Goal: Information Seeking & Learning: Learn about a topic

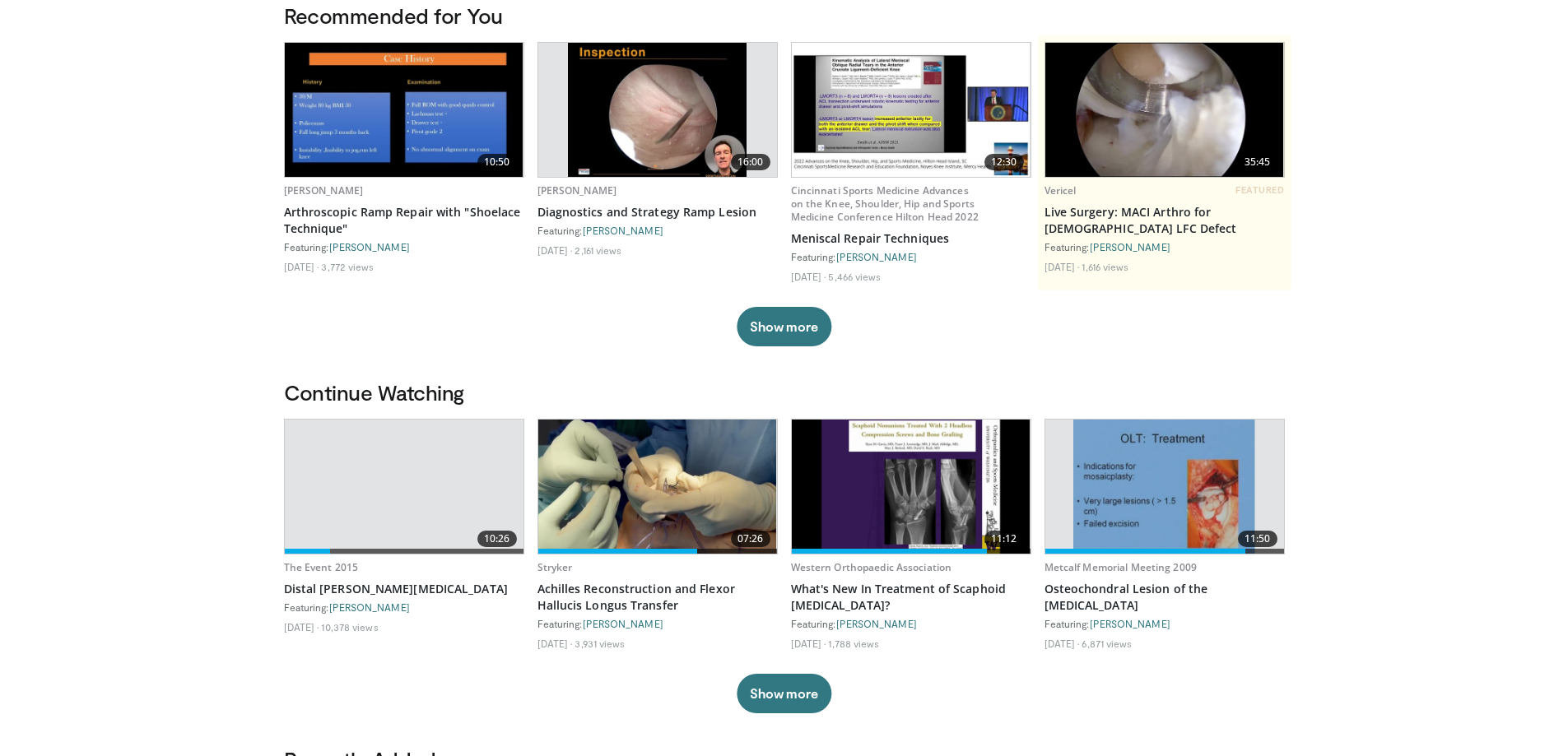
scroll to position [164, 0]
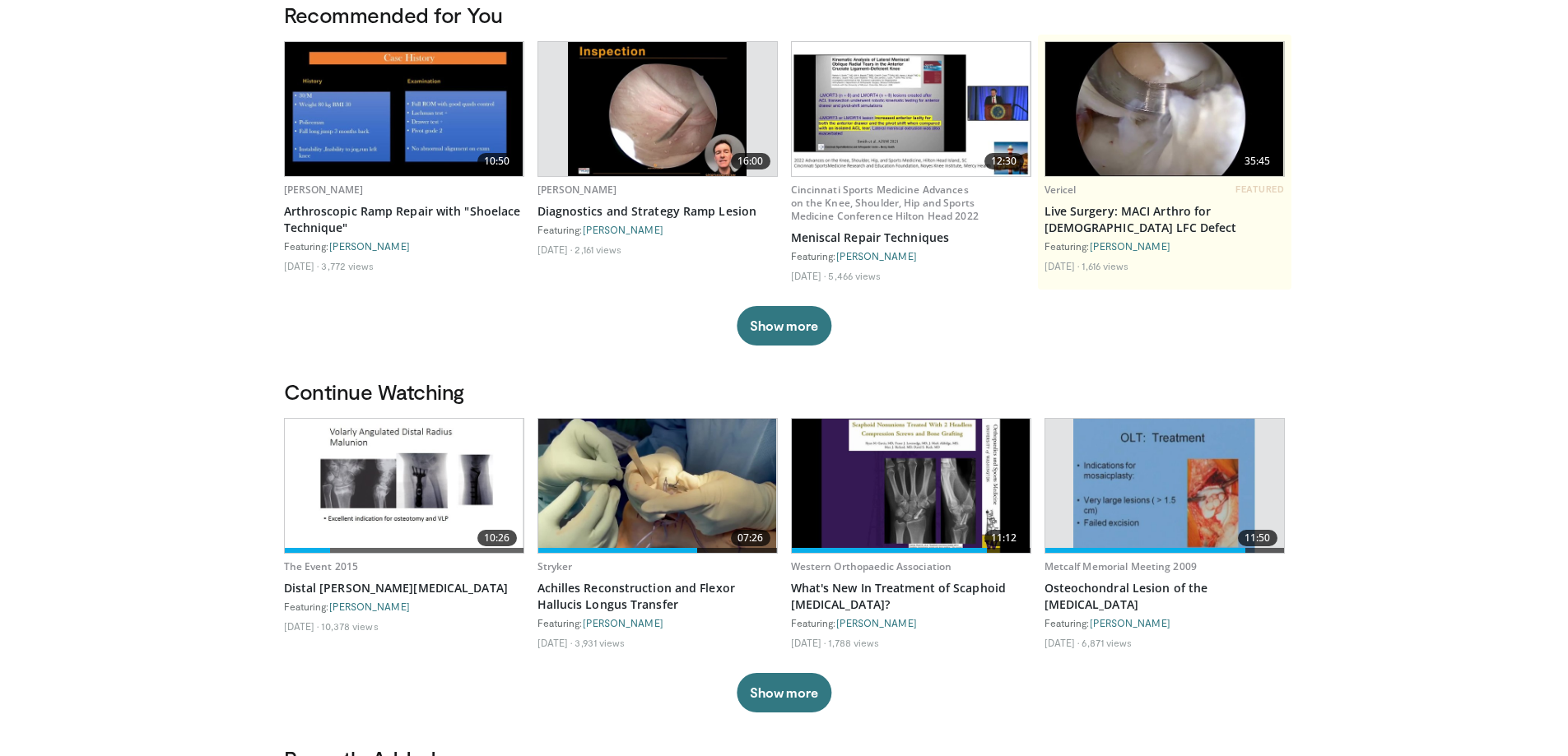
click at [393, 463] on link "10:26" at bounding box center [404, 486] width 239 height 134
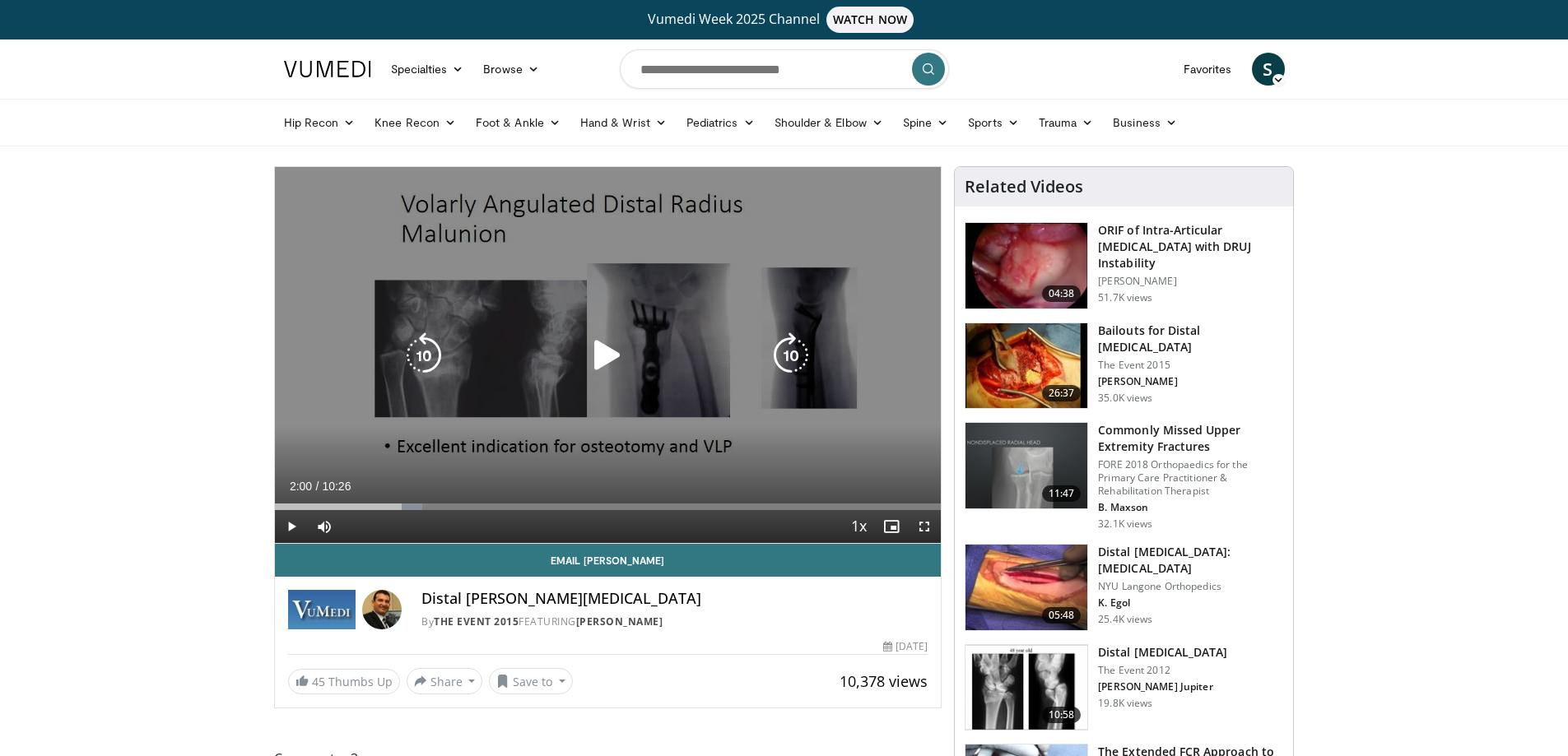
click at [605, 355] on icon "Video Player" at bounding box center [607, 355] width 46 height 46
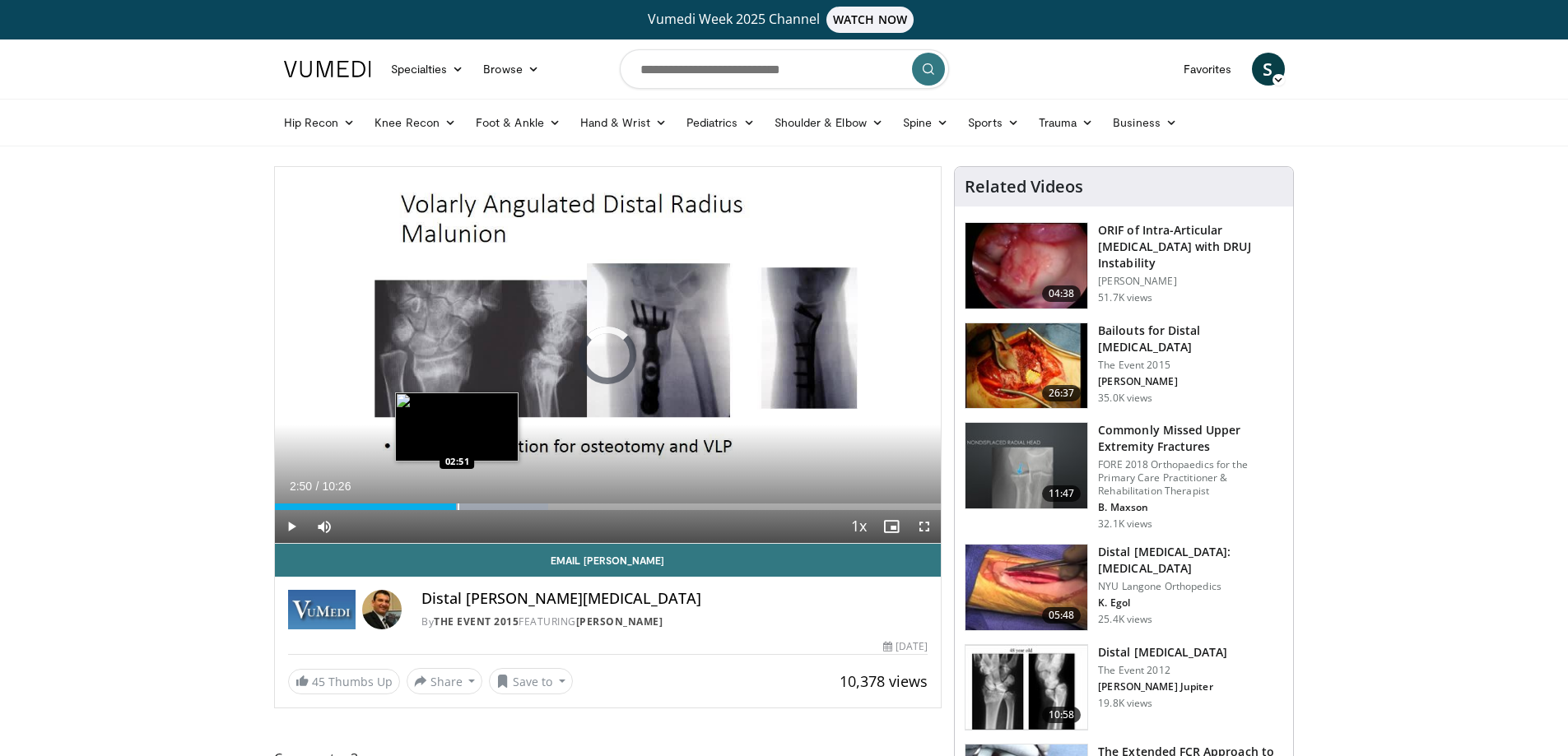
click at [458, 507] on div "Progress Bar" at bounding box center [459, 507] width 2 height 7
click at [442, 505] on div "Progress Bar" at bounding box center [443, 507] width 2 height 7
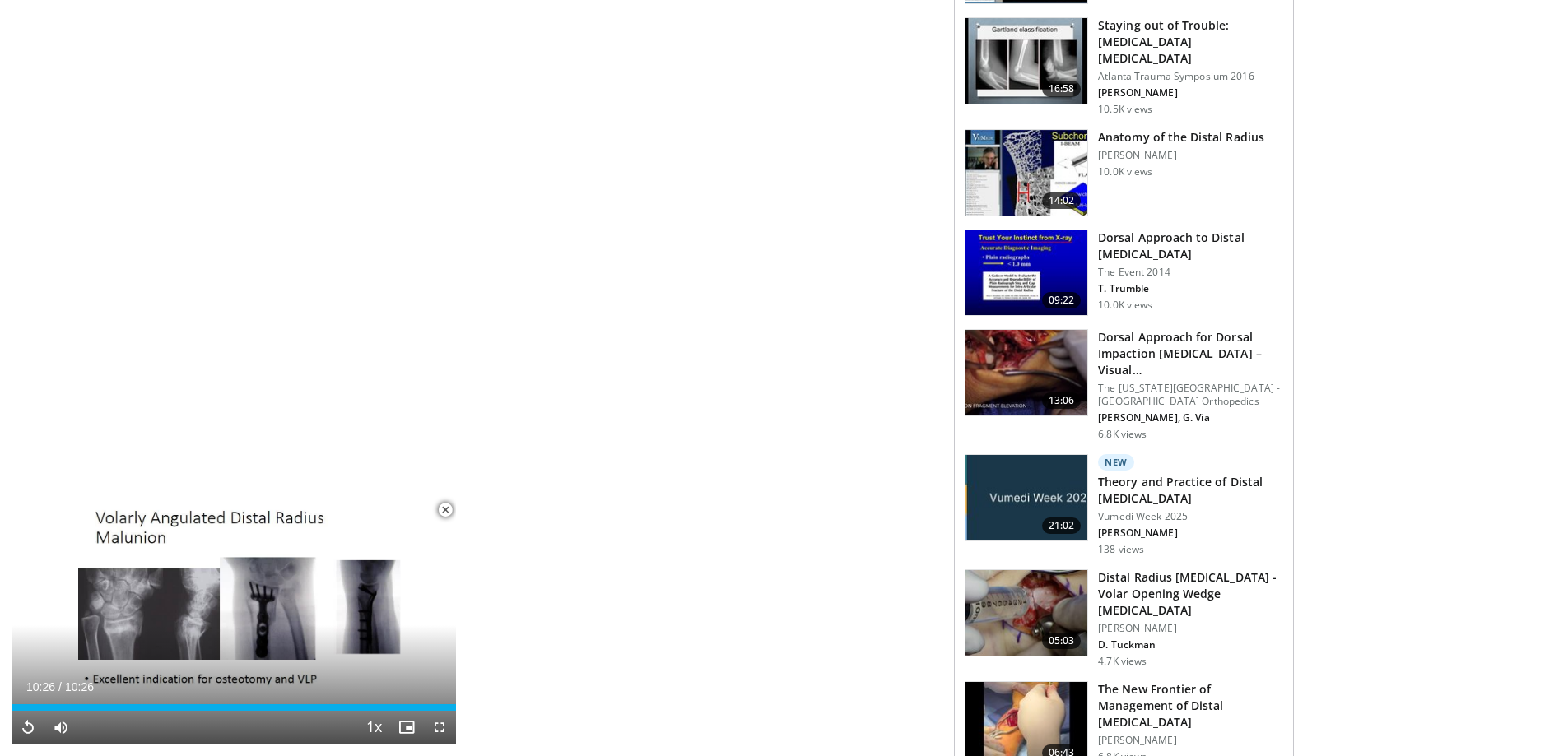
scroll to position [1151, 0]
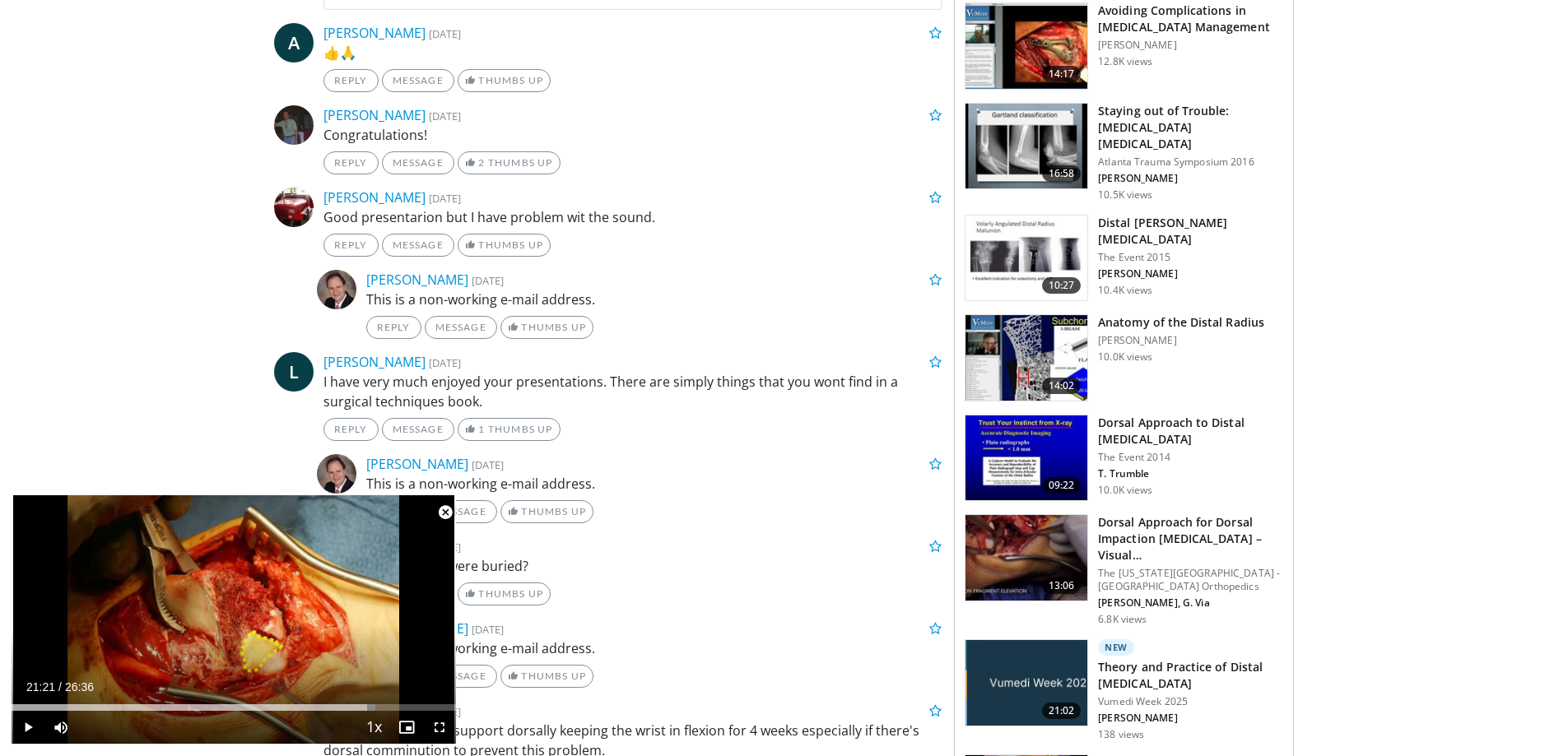
scroll to position [822, 0]
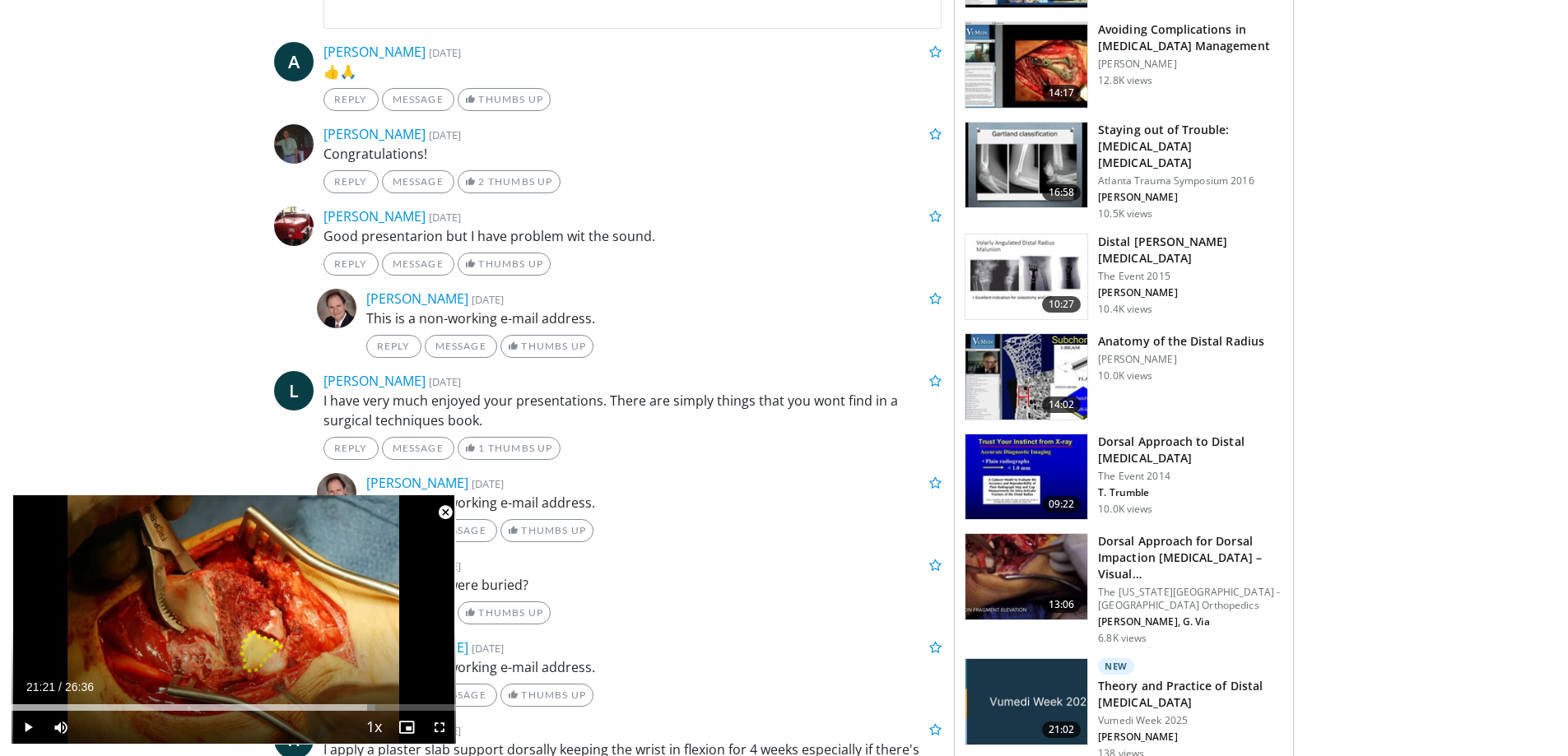
click at [444, 516] on span "Video Player" at bounding box center [445, 512] width 33 height 33
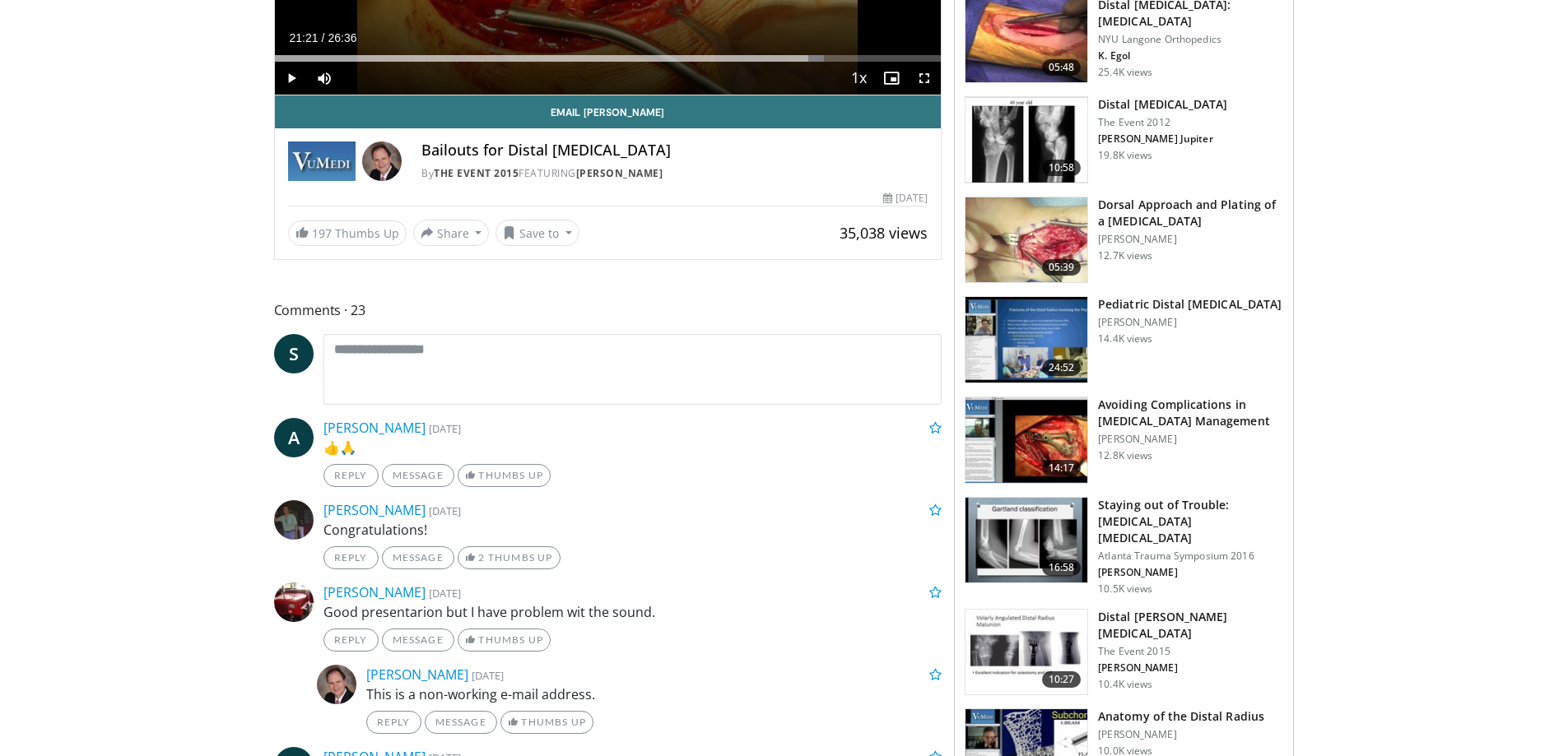
scroll to position [0, 0]
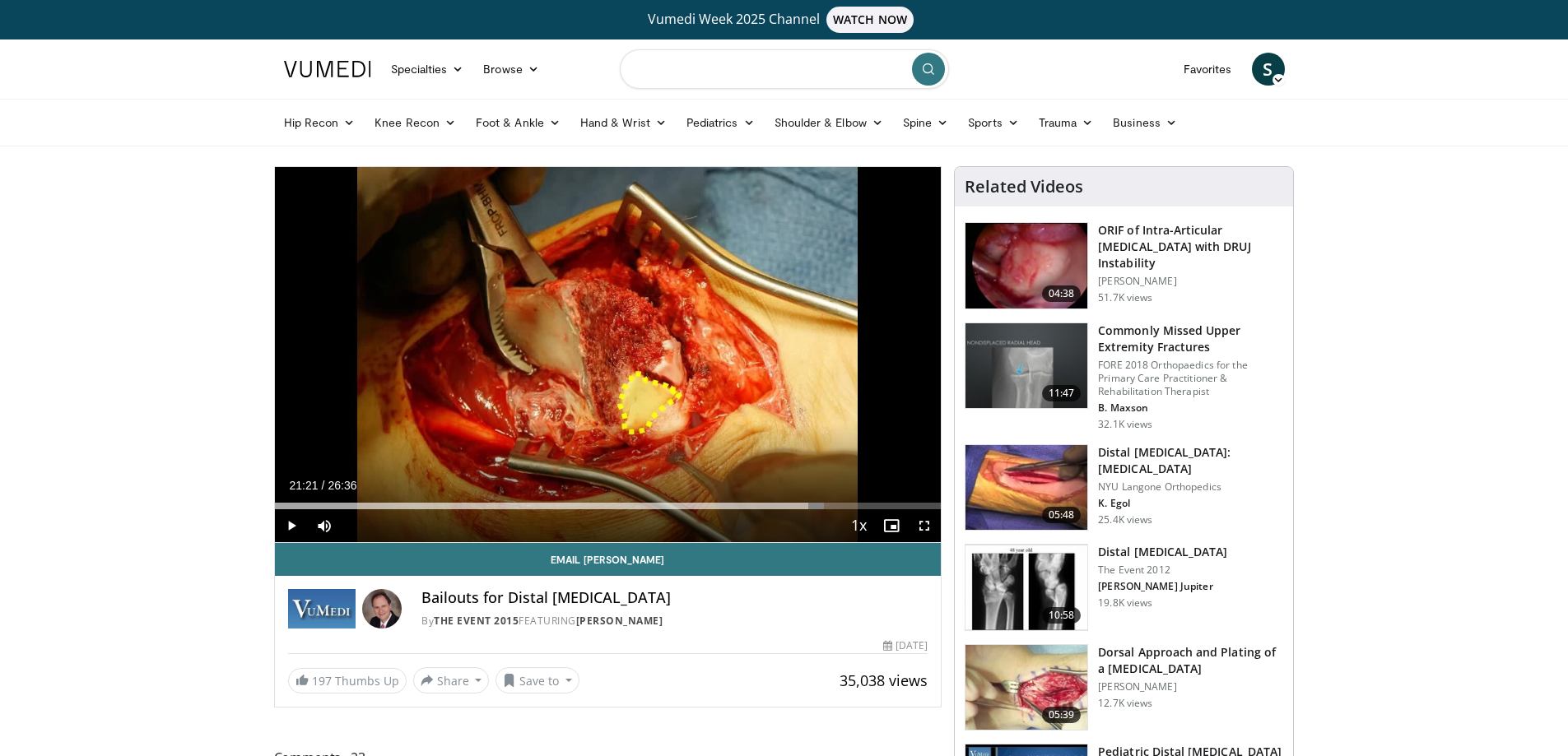
click at [745, 74] on input "Search topics, interventions" at bounding box center [784, 69] width 329 height 39
type input "**********"
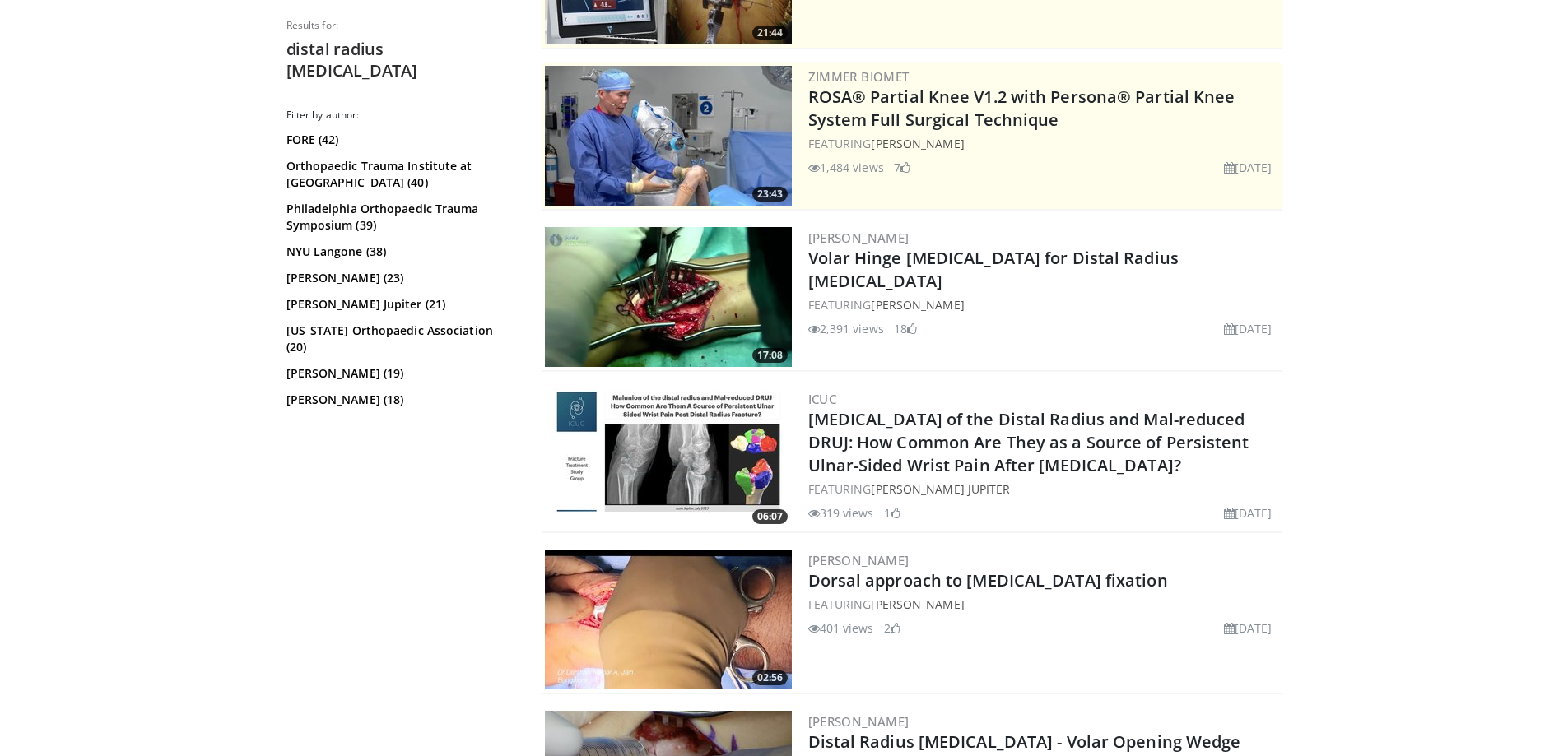
scroll to position [329, 0]
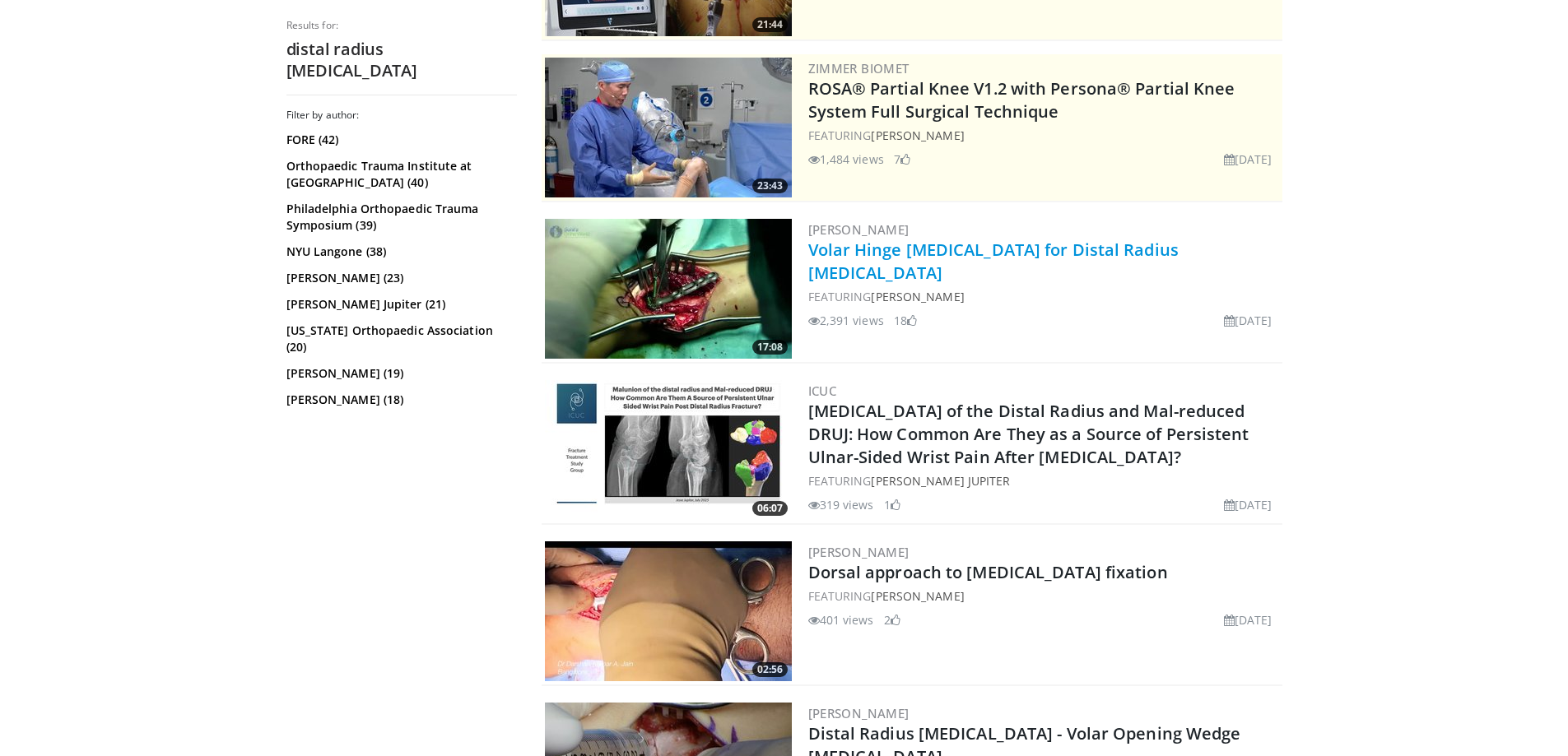
click at [1003, 253] on link "Volar Hinge Osteotomy for Distal Radius Malunion" at bounding box center [993, 261] width 370 height 45
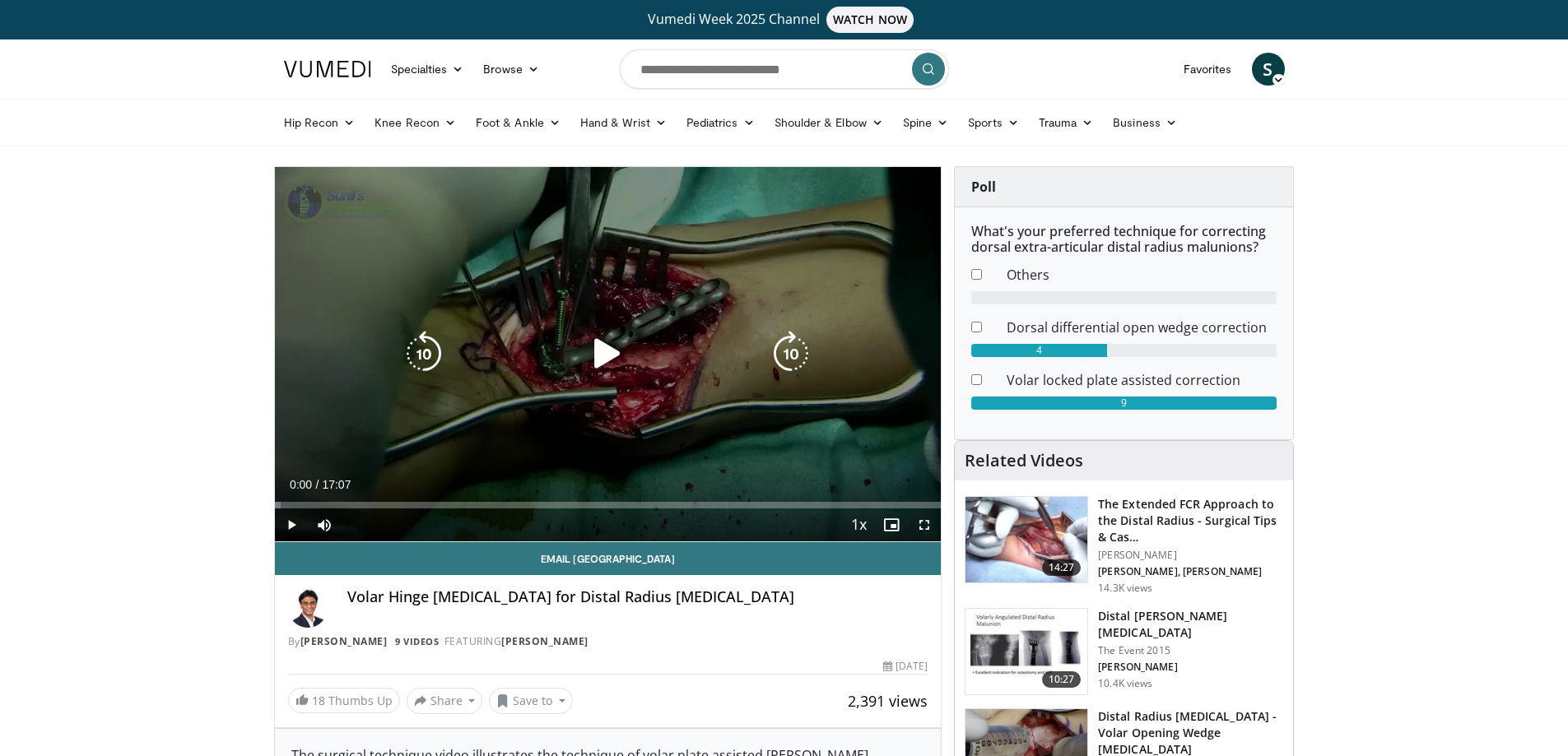
click at [601, 344] on icon "Video Player" at bounding box center [607, 354] width 46 height 46
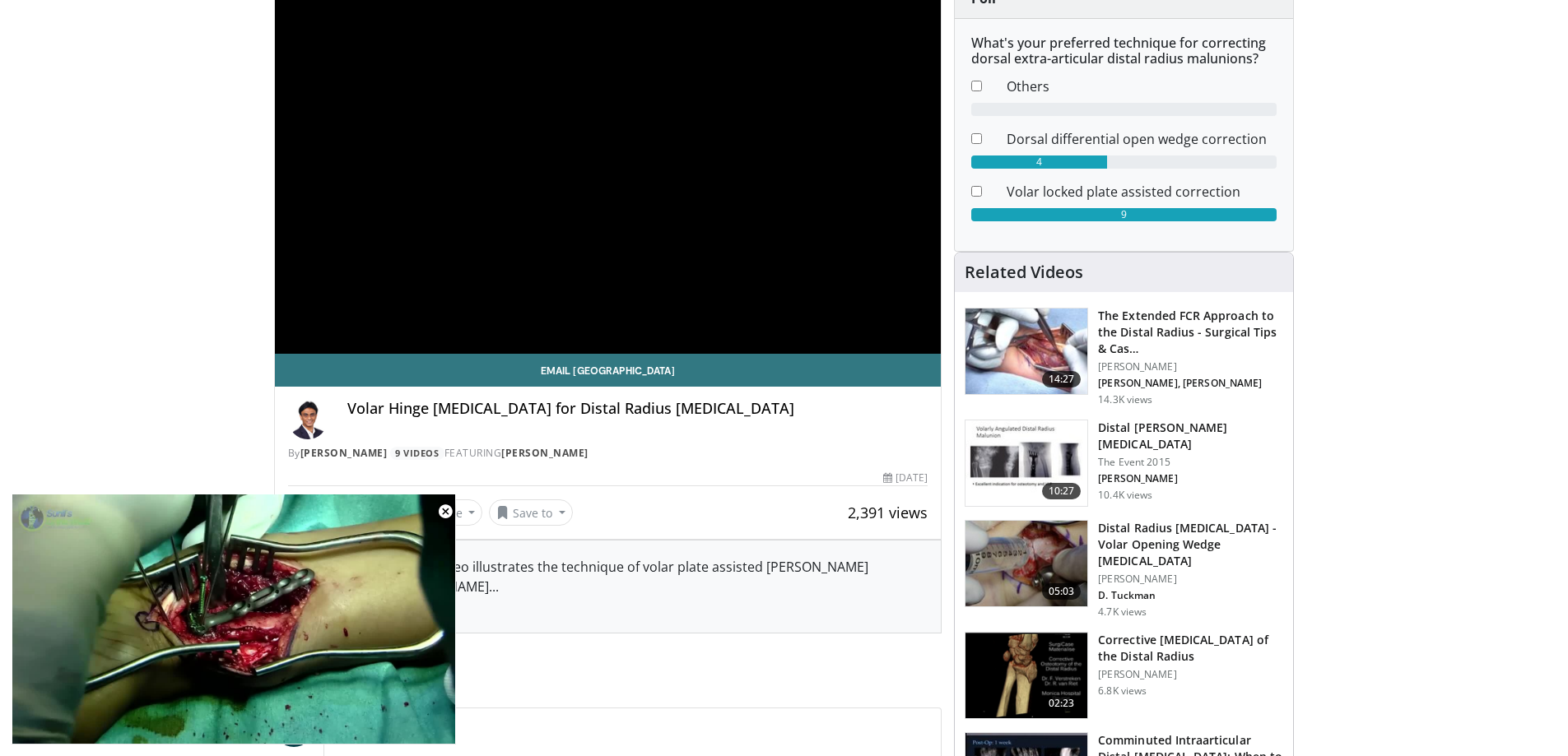
scroll to position [82, 0]
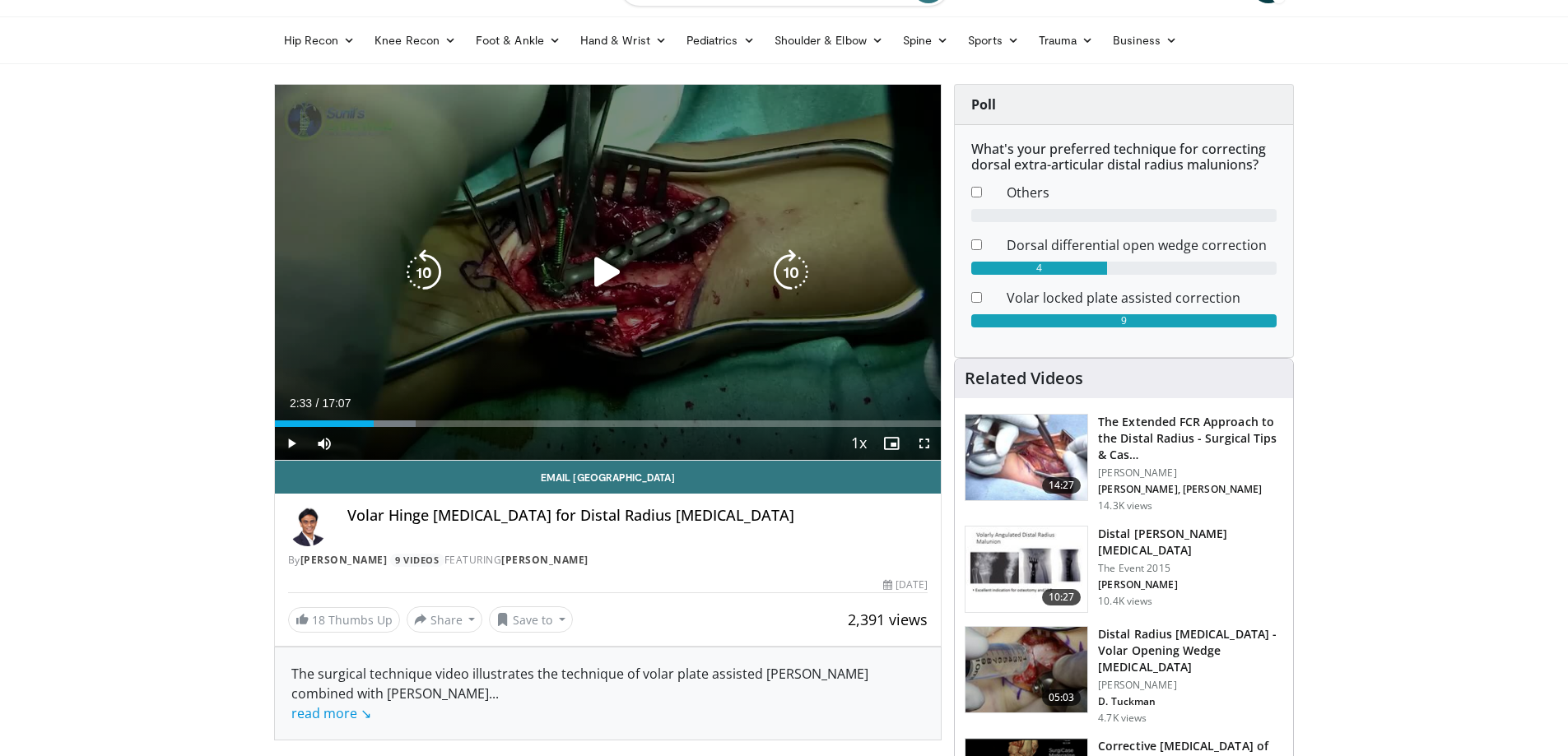
click at [610, 264] on icon "Video Player" at bounding box center [607, 272] width 46 height 46
click at [602, 264] on icon "Video Player" at bounding box center [607, 272] width 46 height 46
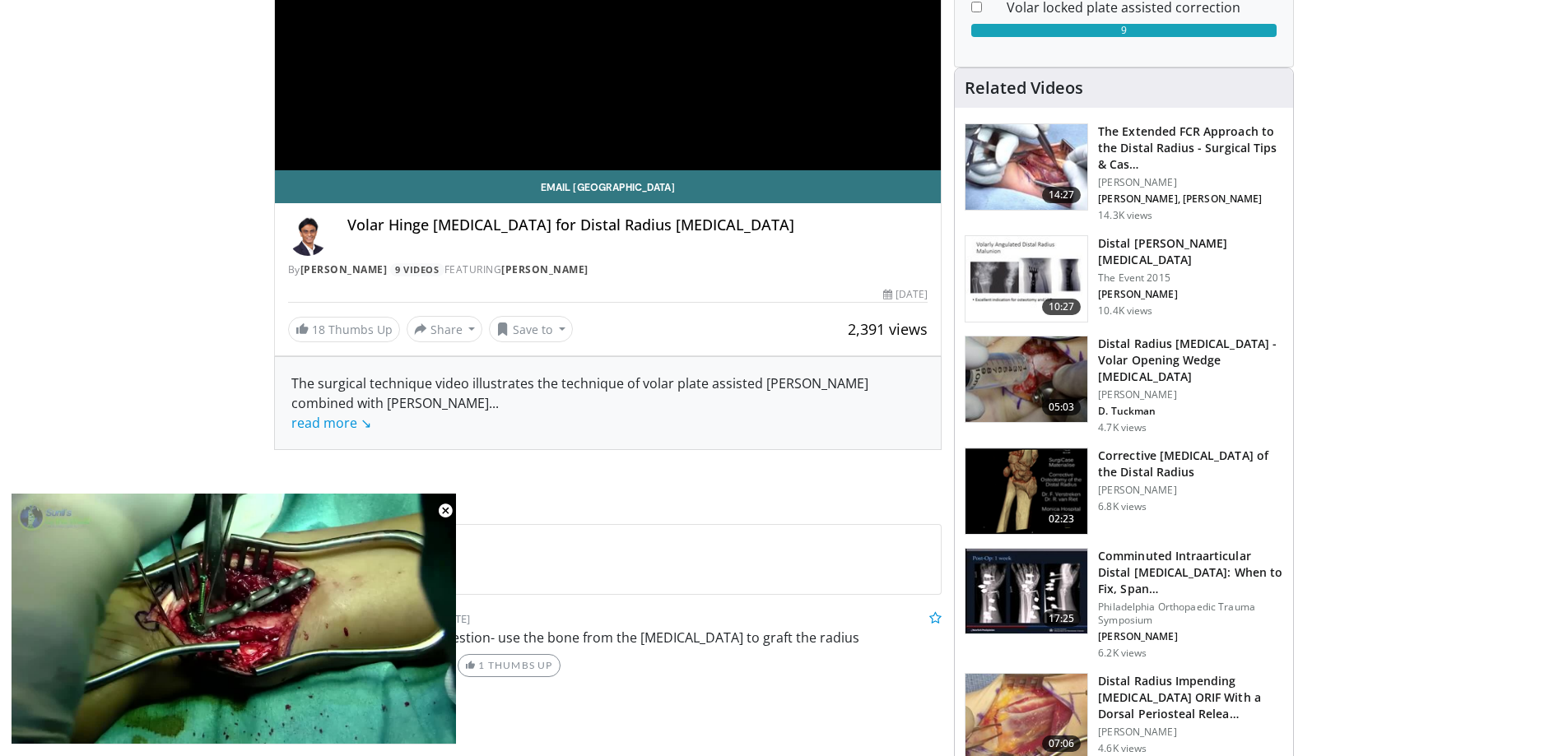
scroll to position [576, 0]
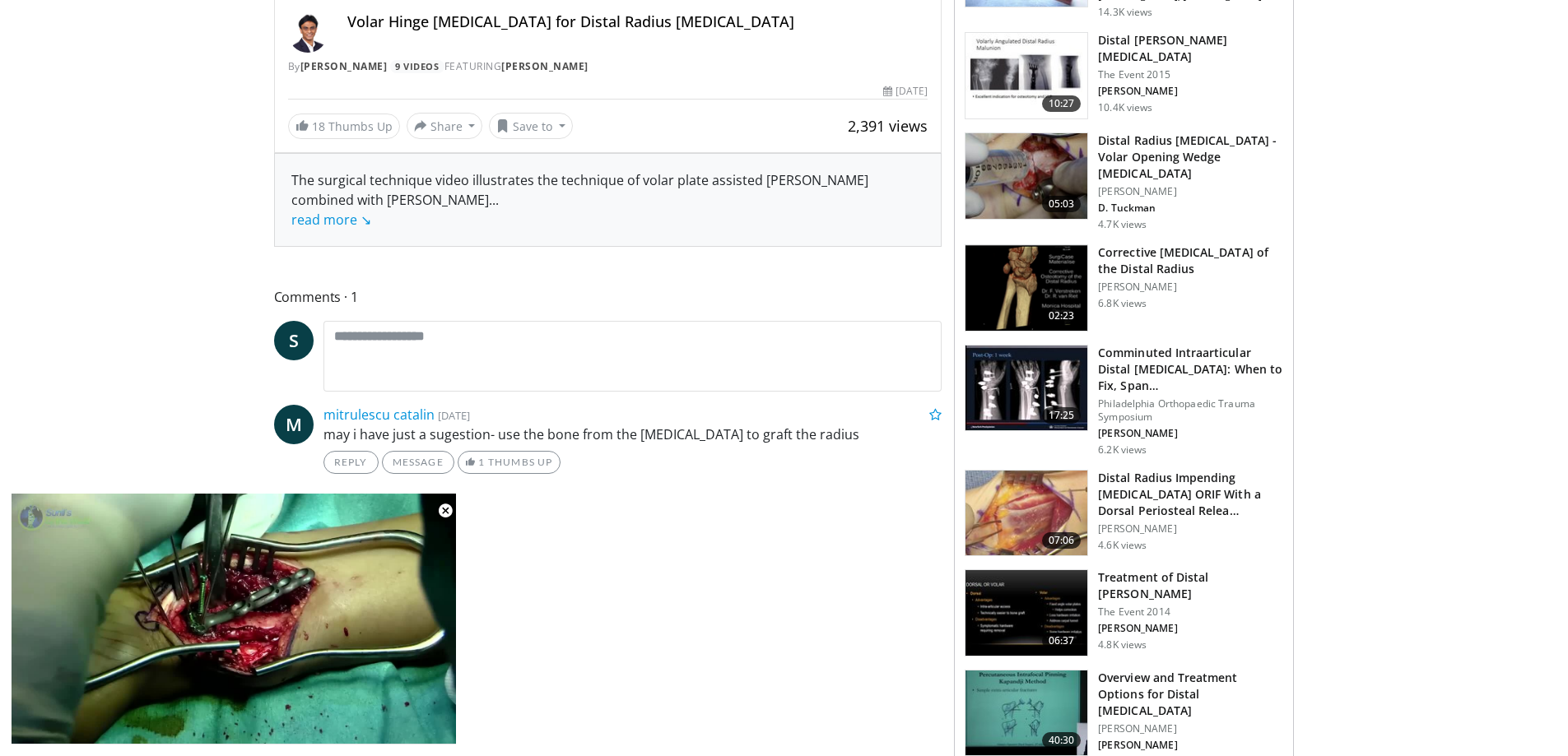
click at [1017, 592] on img at bounding box center [1026, 612] width 122 height 86
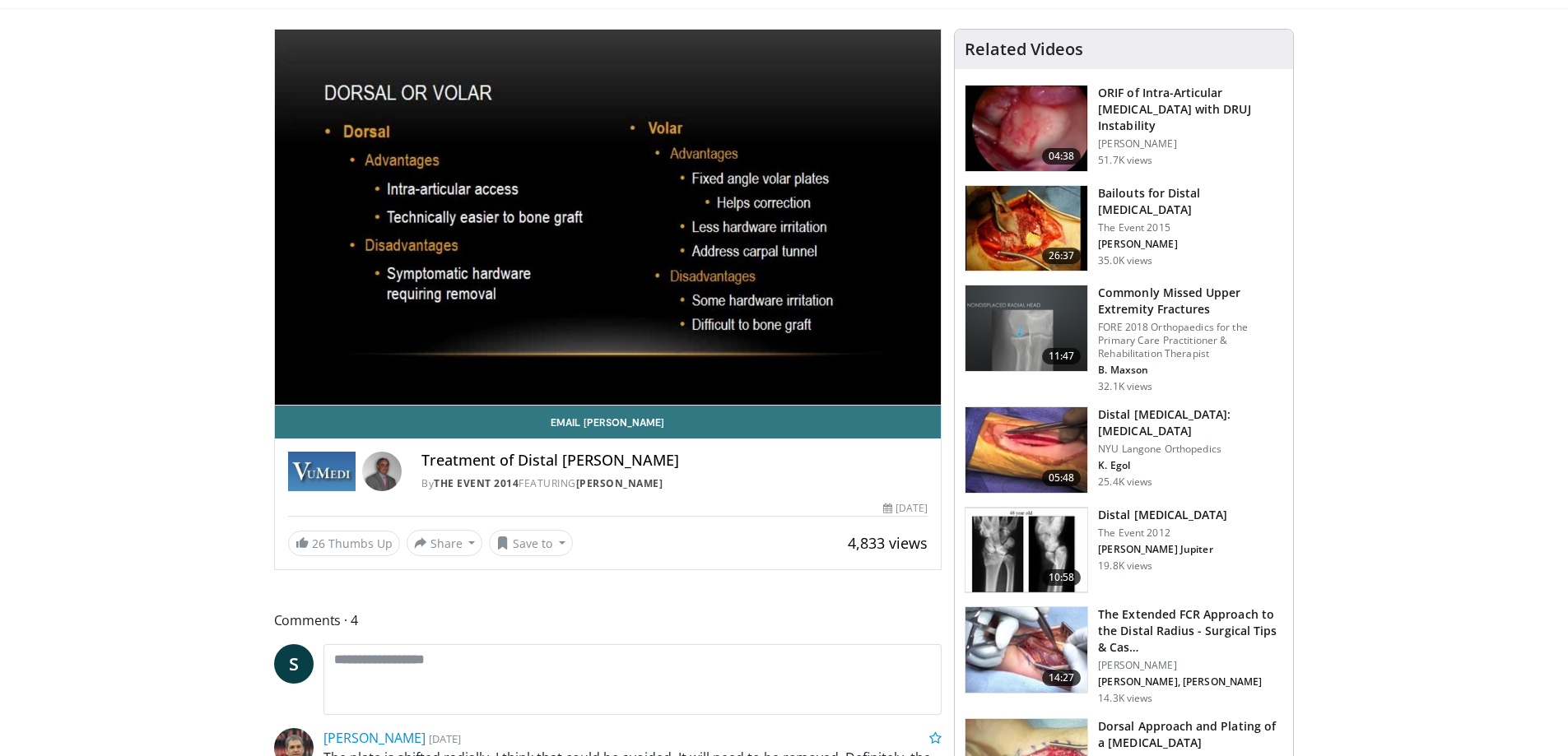
scroll to position [164, 0]
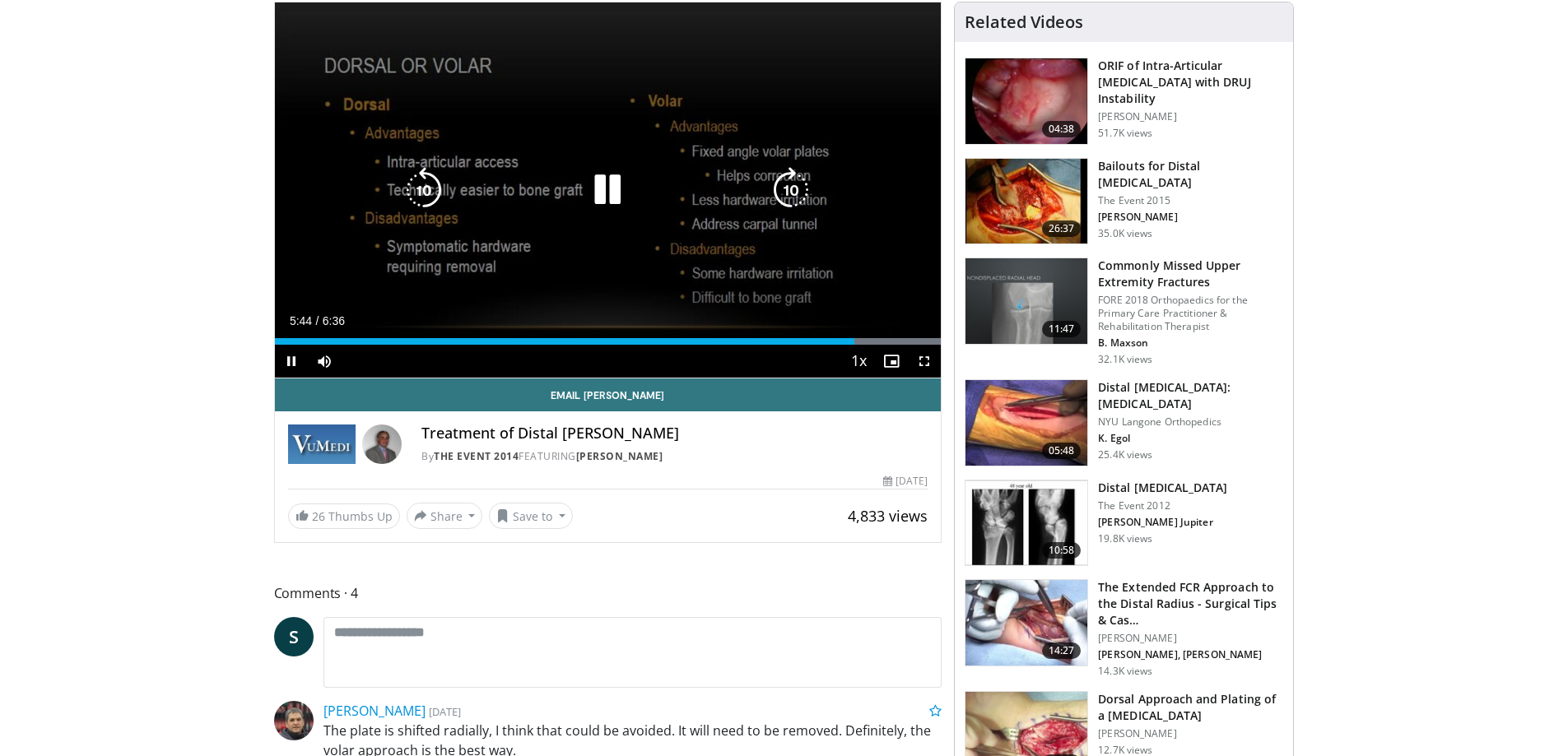
click at [616, 190] on icon "Video Player" at bounding box center [607, 190] width 46 height 46
